Goal: Information Seeking & Learning: Learn about a topic

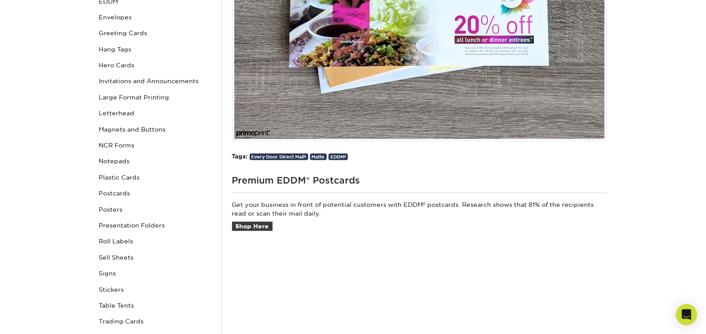
scroll to position [80, 0]
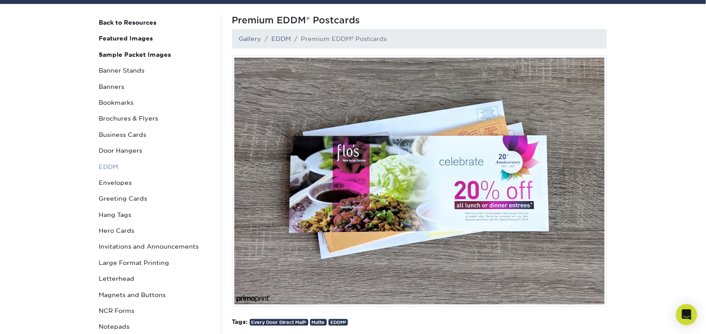
click at [112, 165] on link "EDDM" at bounding box center [155, 167] width 119 height 16
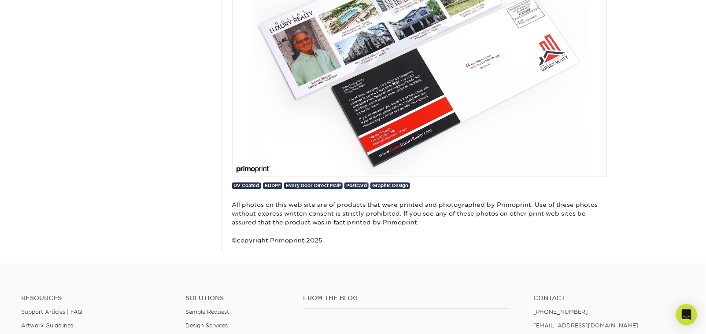
scroll to position [4546, 0]
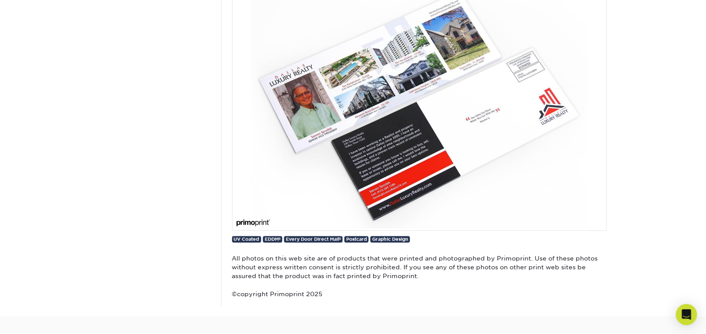
click at [527, 125] on img at bounding box center [419, 105] width 375 height 251
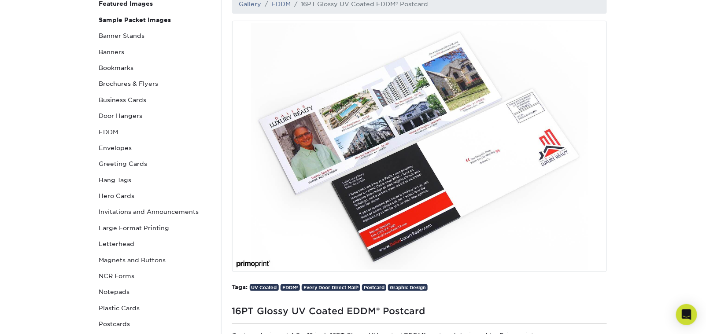
scroll to position [117, 0]
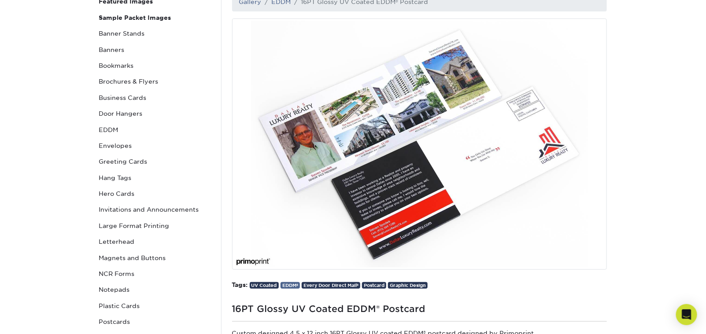
click at [295, 284] on link "EDDM®" at bounding box center [289, 285] width 19 height 7
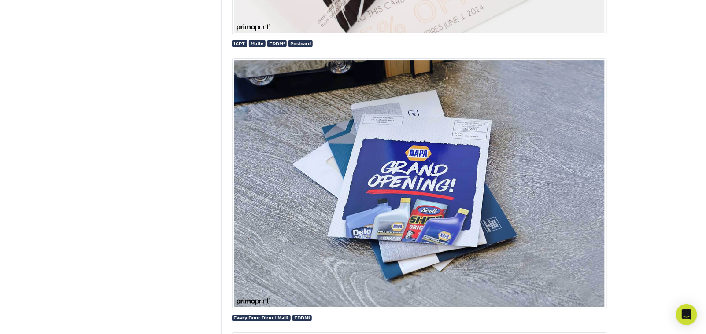
scroll to position [1161, 0]
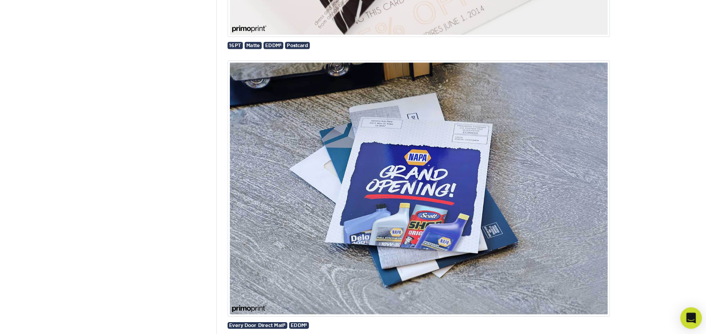
click at [439, 210] on img at bounding box center [419, 187] width 375 height 251
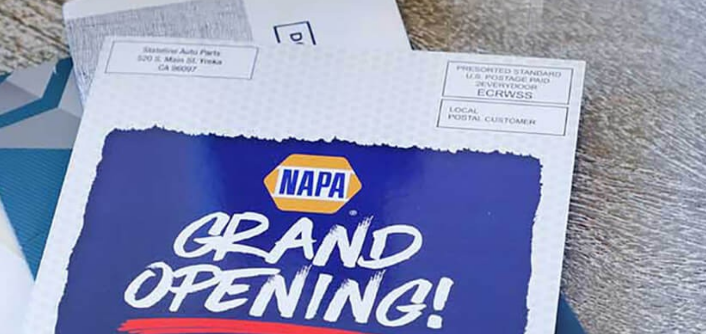
scroll to position [1154, 0]
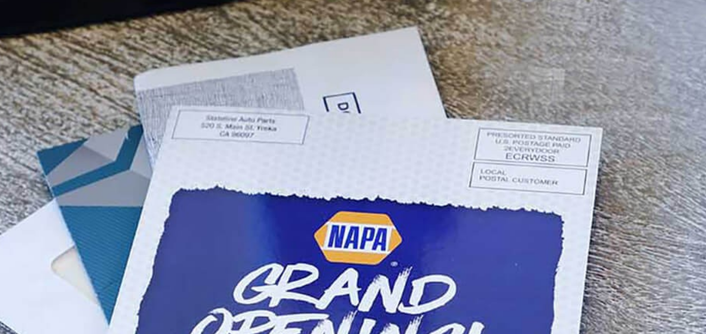
click at [432, 196] on img at bounding box center [419, 260] width 375 height 251
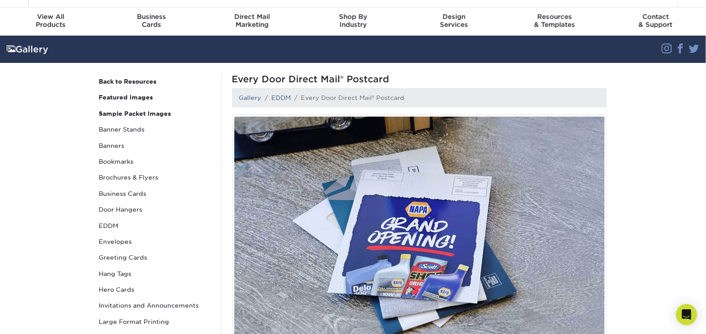
scroll to position [18, 0]
